Goal: Task Accomplishment & Management: Manage account settings

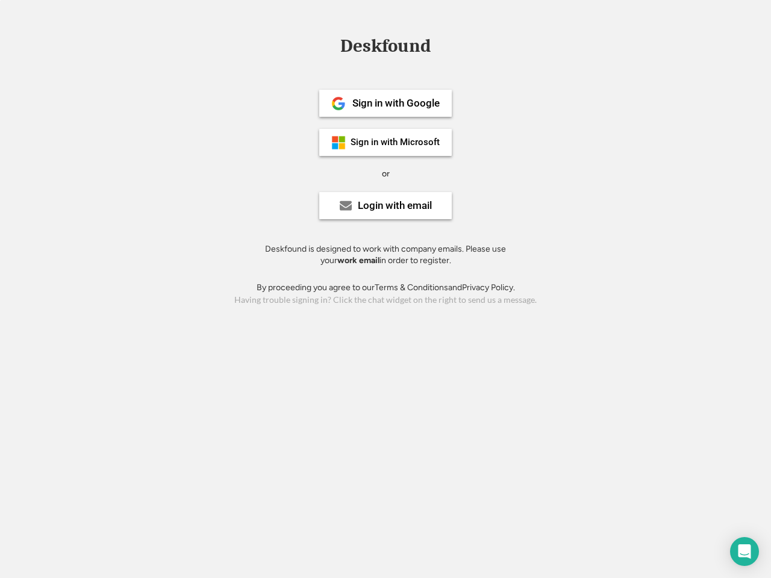
click at [385, 172] on div "or" at bounding box center [386, 174] width 8 height 12
click at [385, 48] on div "Deskfound" at bounding box center [385, 46] width 102 height 19
click at [329, 45] on div "Deskfound" at bounding box center [385, 48] width 771 height 23
click at [385, 48] on div "Deskfound" at bounding box center [385, 46] width 102 height 19
click at [385, 173] on div "or" at bounding box center [386, 174] width 8 height 12
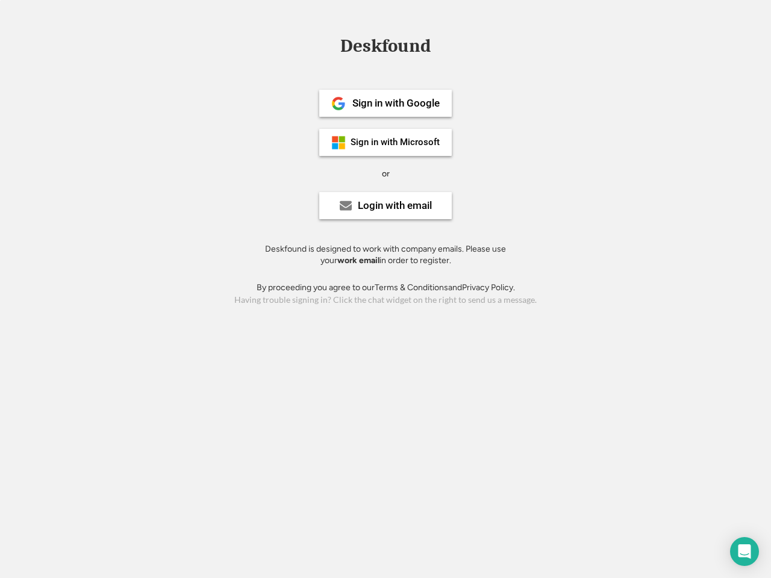
click at [385, 103] on div "Sign in with Google" at bounding box center [395, 103] width 87 height 10
click at [396, 103] on div "Sign in with Google" at bounding box center [395, 103] width 87 height 10
click at [338, 104] on img at bounding box center [338, 103] width 14 height 14
click at [385, 142] on div "Sign in with Microsoft" at bounding box center [395, 142] width 89 height 9
click at [396, 142] on div "Sign in with Microsoft" at bounding box center [395, 142] width 89 height 9
